Goal: Task Accomplishment & Management: Use online tool/utility

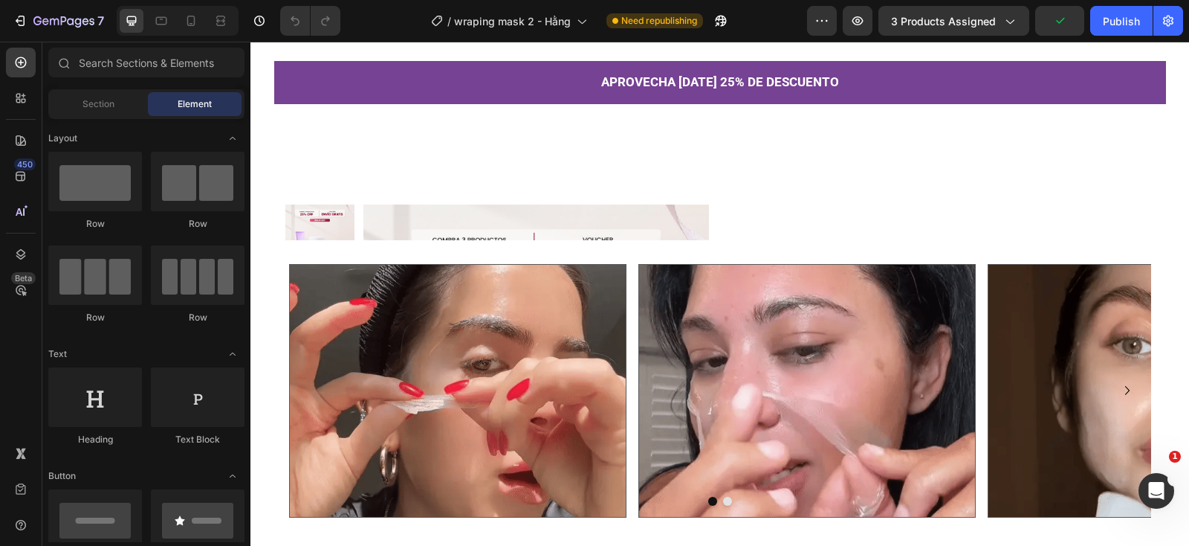
scroll to position [3209, 0]
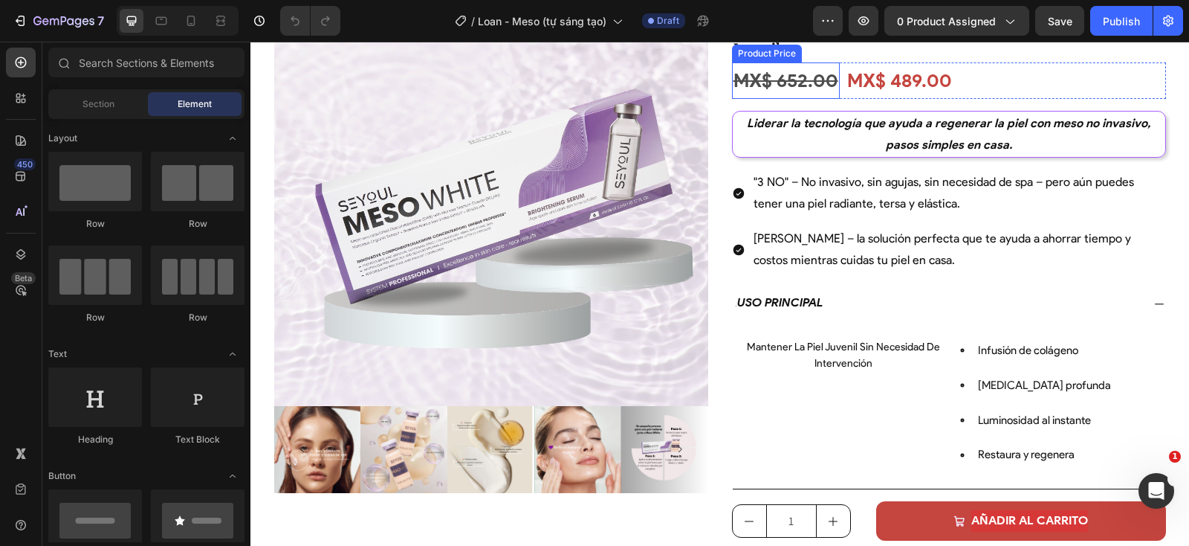
scroll to position [120, 0]
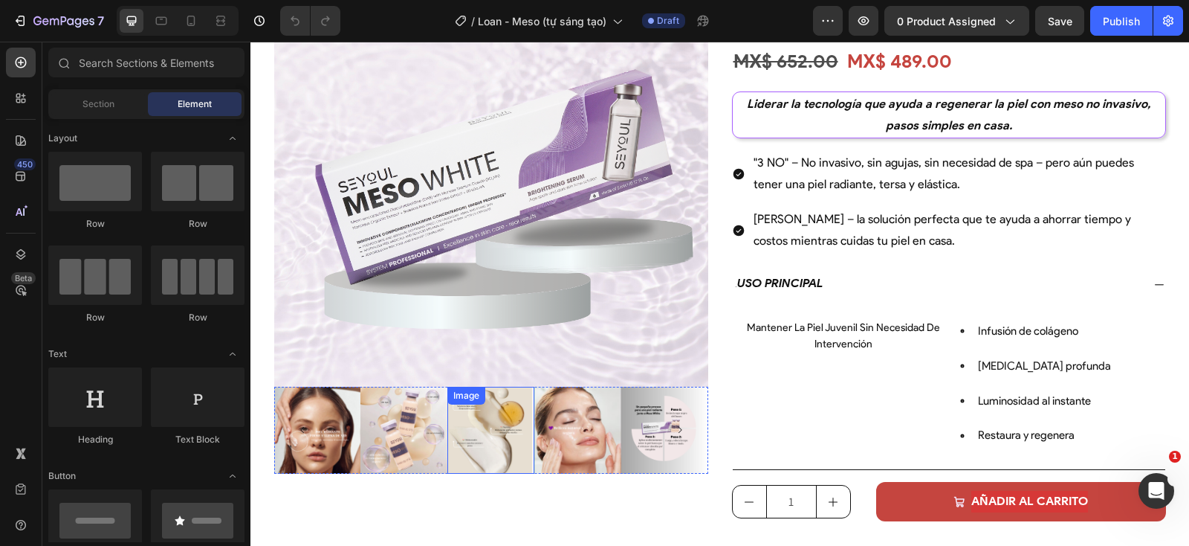
click at [485, 417] on img at bounding box center [490, 429] width 87 height 87
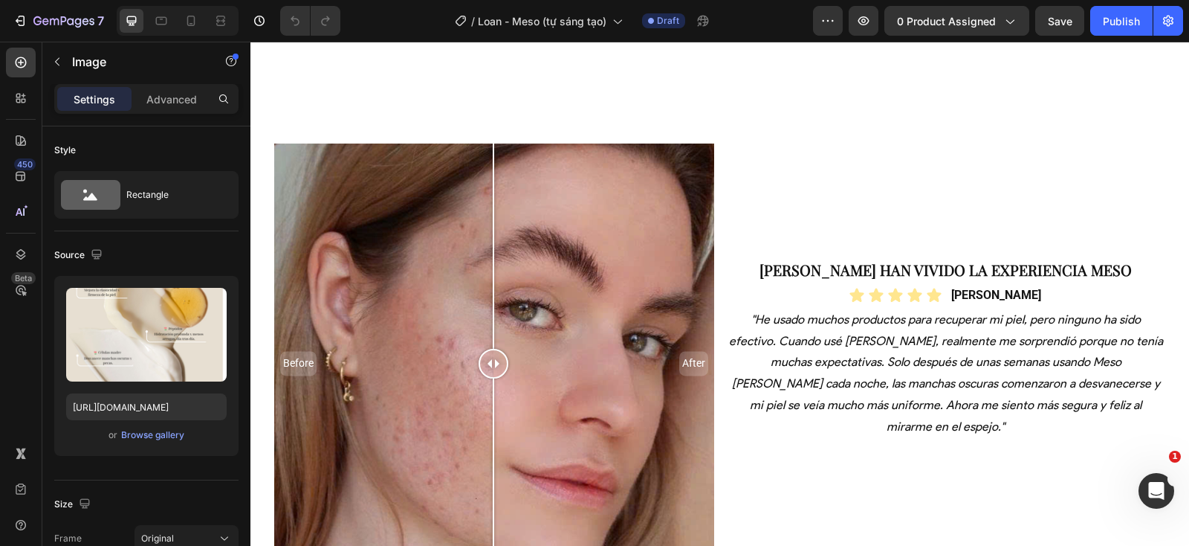
scroll to position [2672, 0]
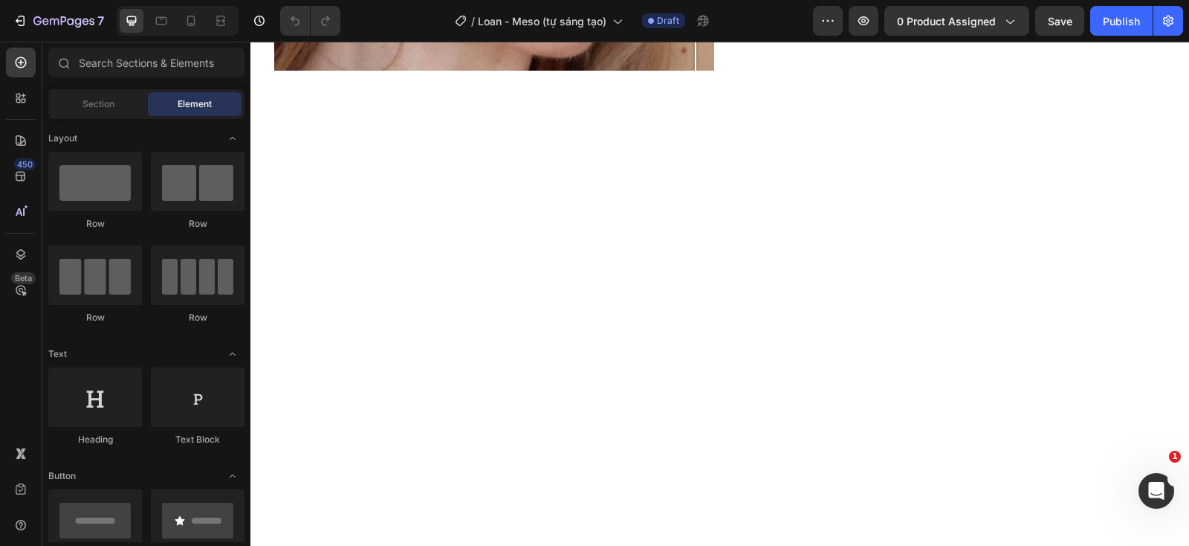
click at [192, 8] on div at bounding box center [178, 21] width 122 height 30
click at [189, 18] on icon at bounding box center [191, 20] width 15 height 15
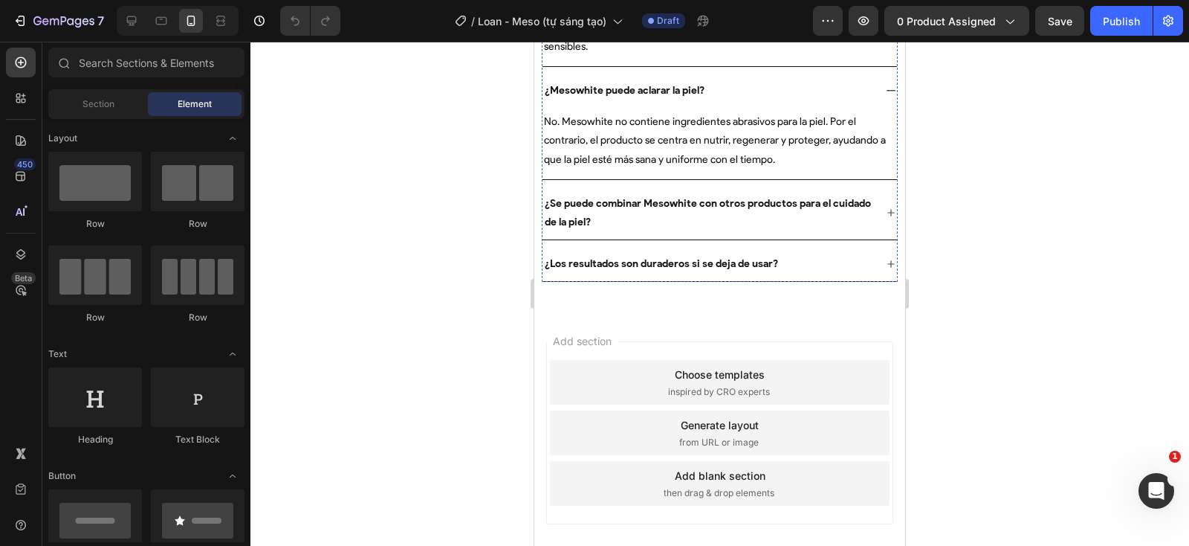
scroll to position [4194, 0]
